Goal: Information Seeking & Learning: Learn about a topic

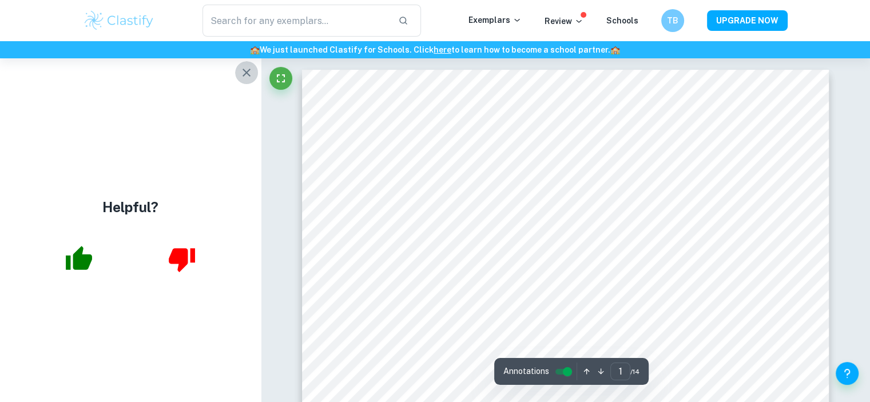
click at [247, 74] on icon "button" at bounding box center [246, 73] width 8 height 8
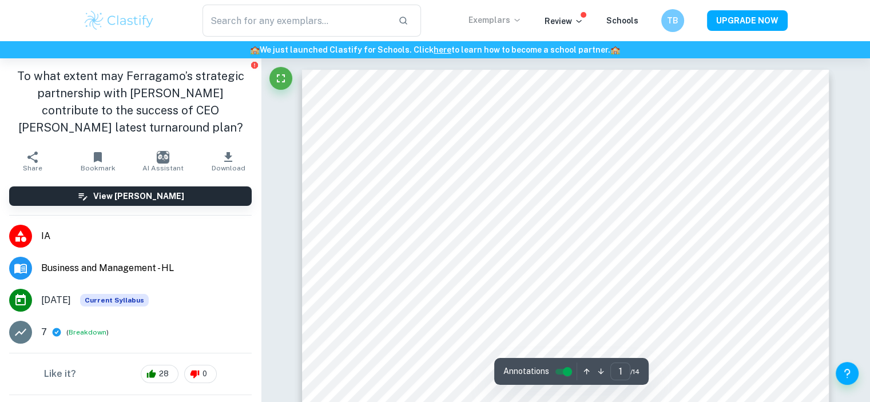
click at [511, 14] on p "Exemplars" at bounding box center [494, 20] width 53 height 13
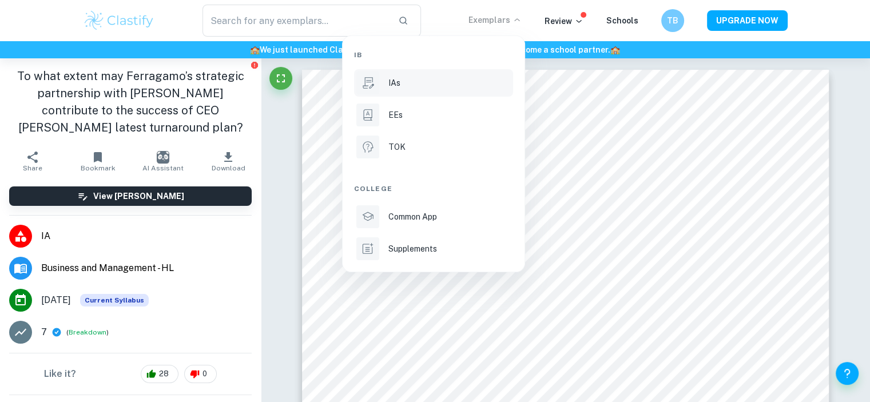
click at [399, 90] on li "IAs" at bounding box center [433, 82] width 159 height 27
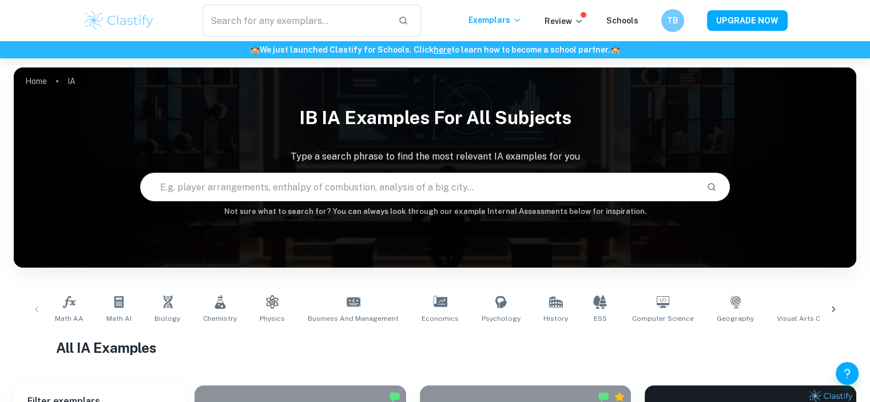
scroll to position [290, 0]
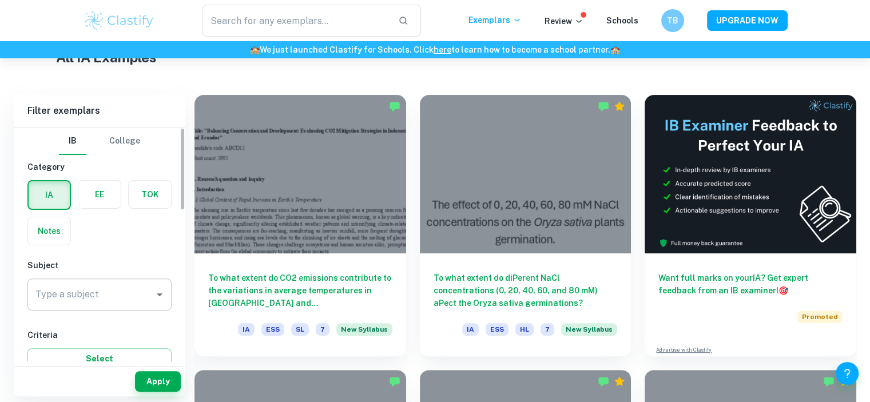
click at [101, 298] on input "Type a subject" at bounding box center [91, 295] width 117 height 22
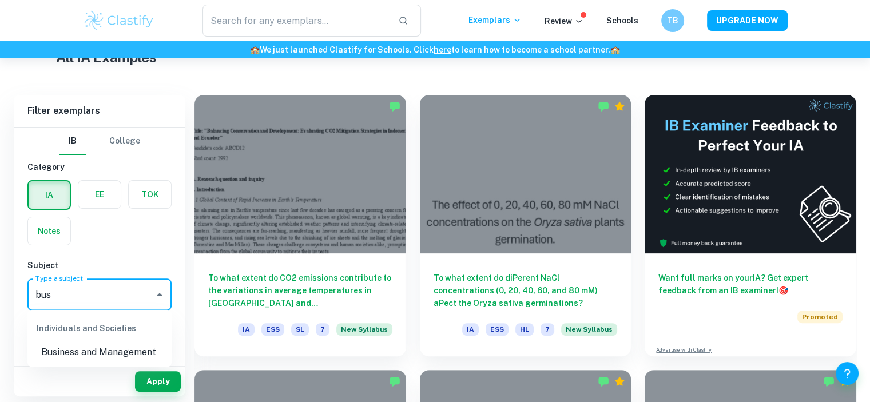
click at [96, 342] on li "Business and Management" at bounding box center [99, 352] width 144 height 21
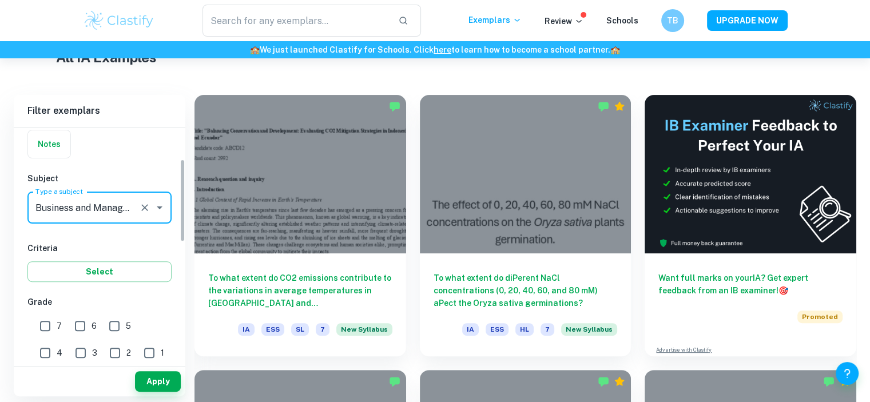
scroll to position [89, 0]
type input "Business and Management"
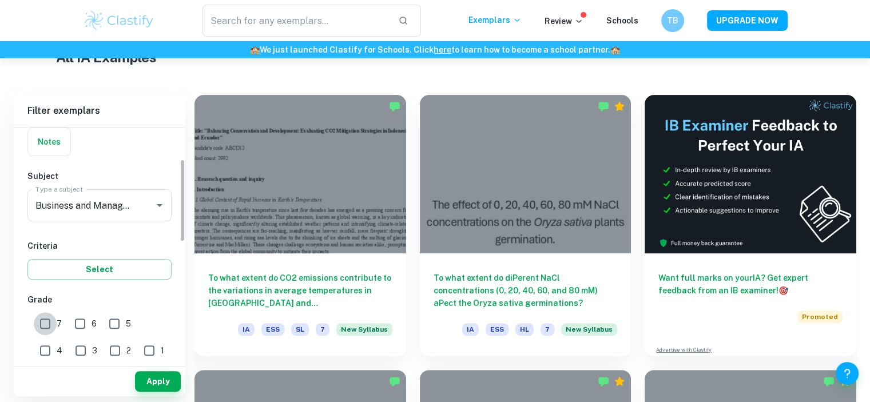
click at [41, 317] on input "7" at bounding box center [45, 323] width 23 height 23
checkbox input "true"
click at [80, 321] on input "6" at bounding box center [80, 323] width 23 height 23
checkbox input "true"
click at [153, 379] on button "Apply" at bounding box center [158, 381] width 46 height 21
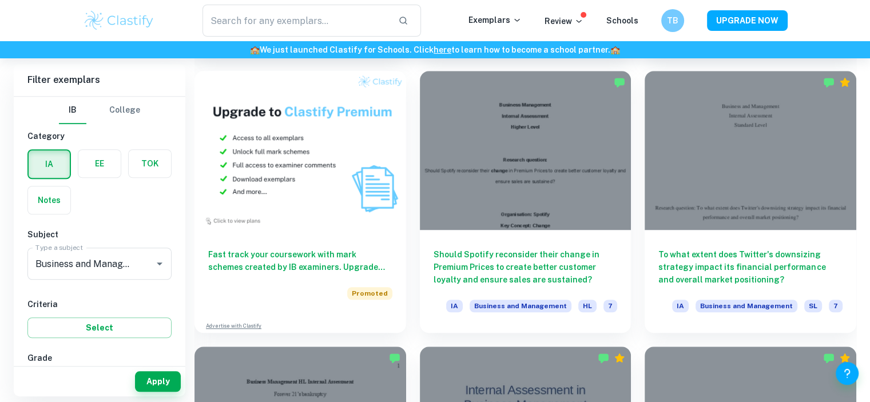
scroll to position [866, 0]
